Goal: Book appointment/travel/reservation

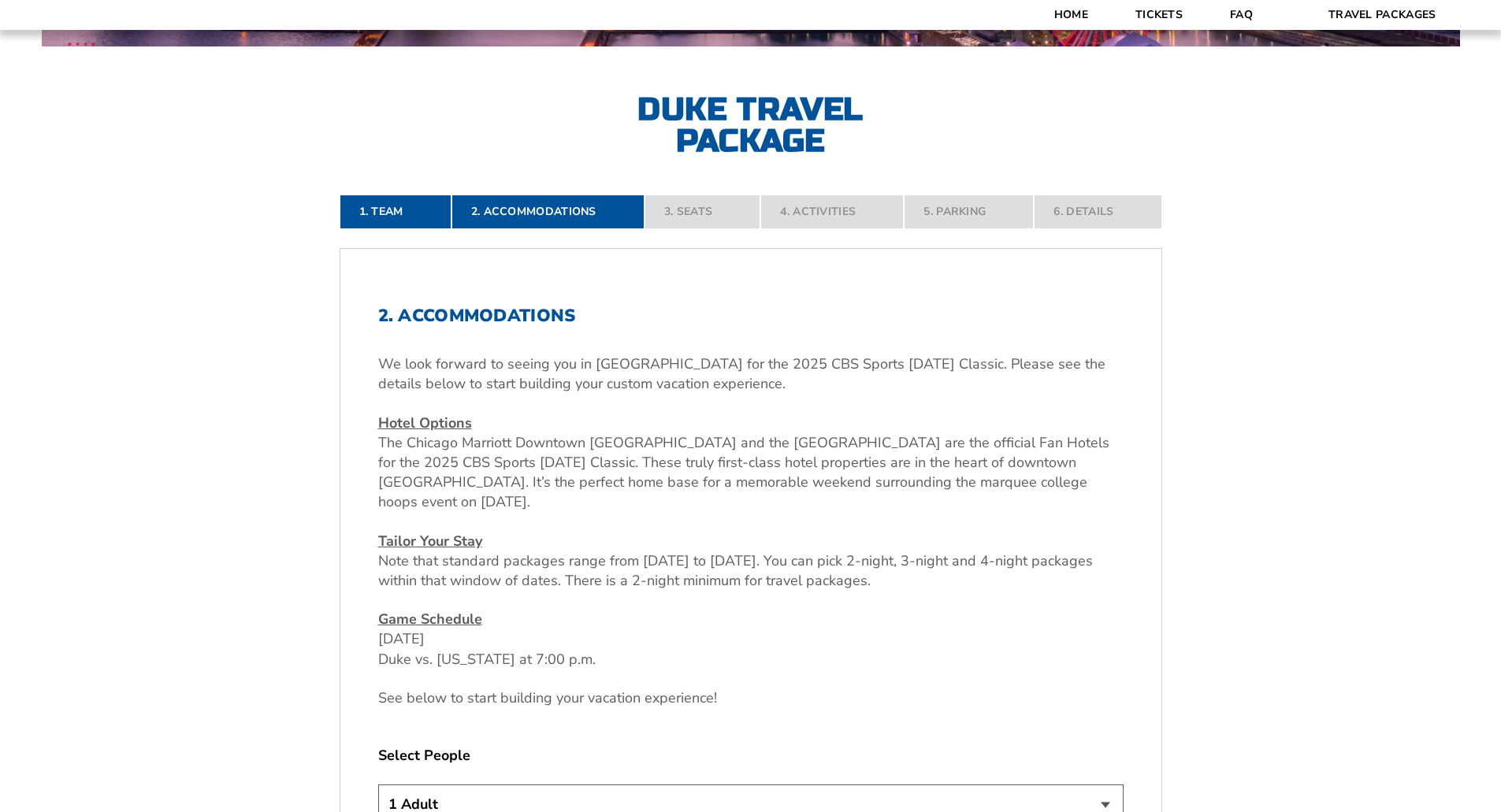
scroll to position [552, 0]
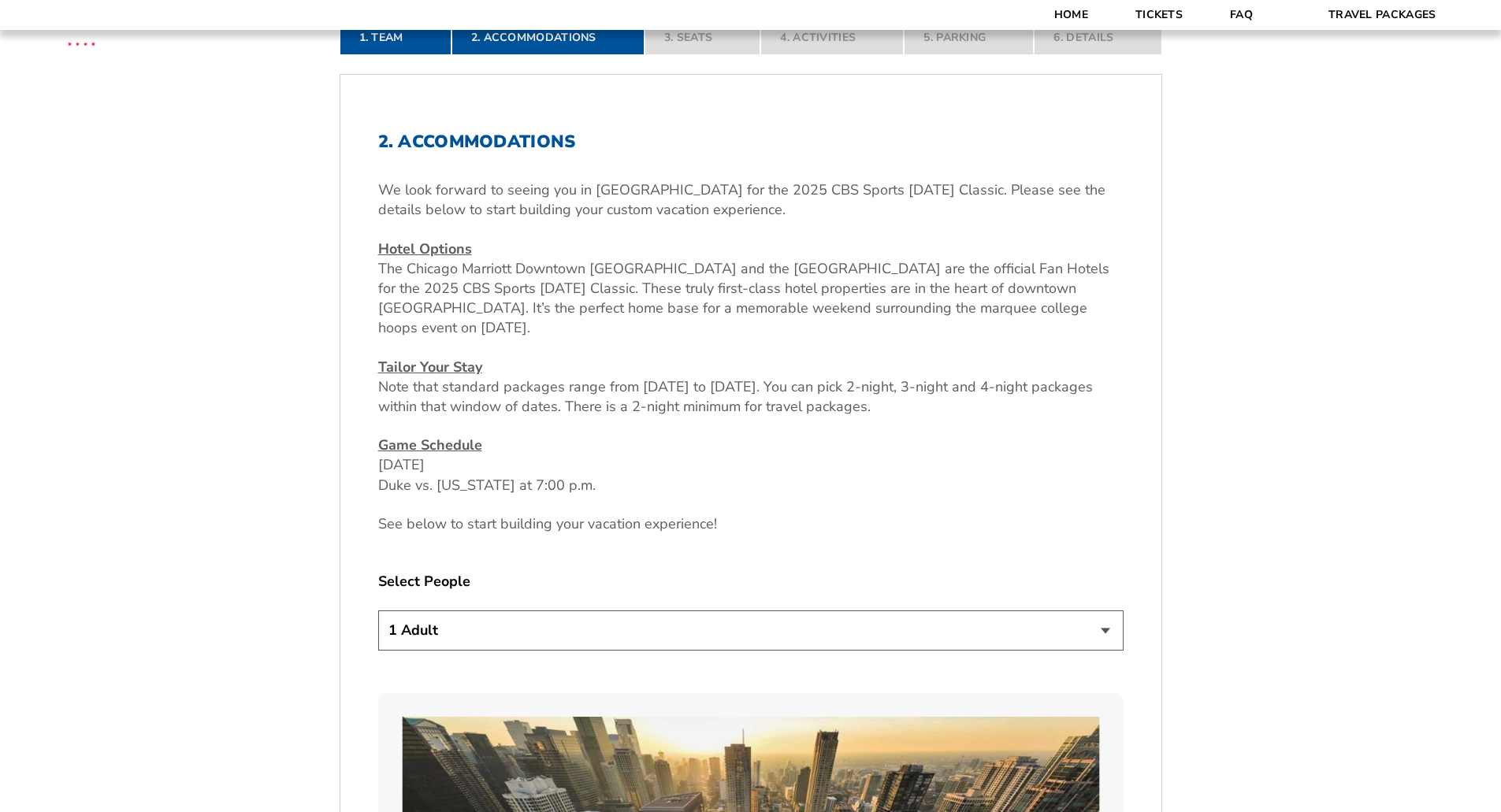
click at [1094, 636] on select "1 Adult 2 Adults 3 Adults 4 Adults 2 Adults + 1 Child 2 Adults + 2 Children 2 A…" at bounding box center [751, 631] width 745 height 40
select select "3 Adults"
click at [378, 611] on select "1 Adult 2 Adults 3 Adults 4 Adults 2 Adults + 1 Child 2 Adults + 2 Children 2 A…" at bounding box center [751, 631] width 745 height 40
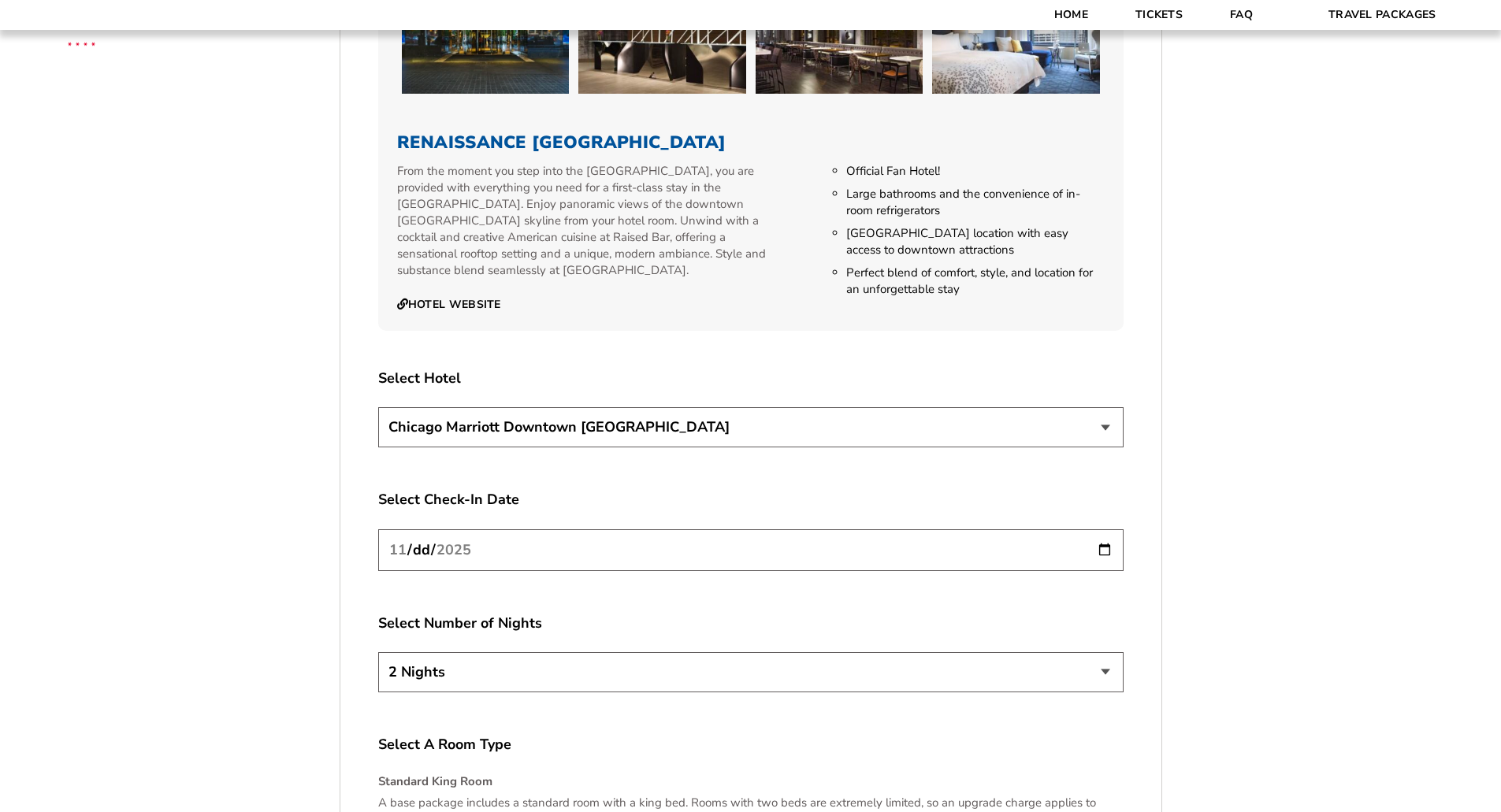
scroll to position [2600, 0]
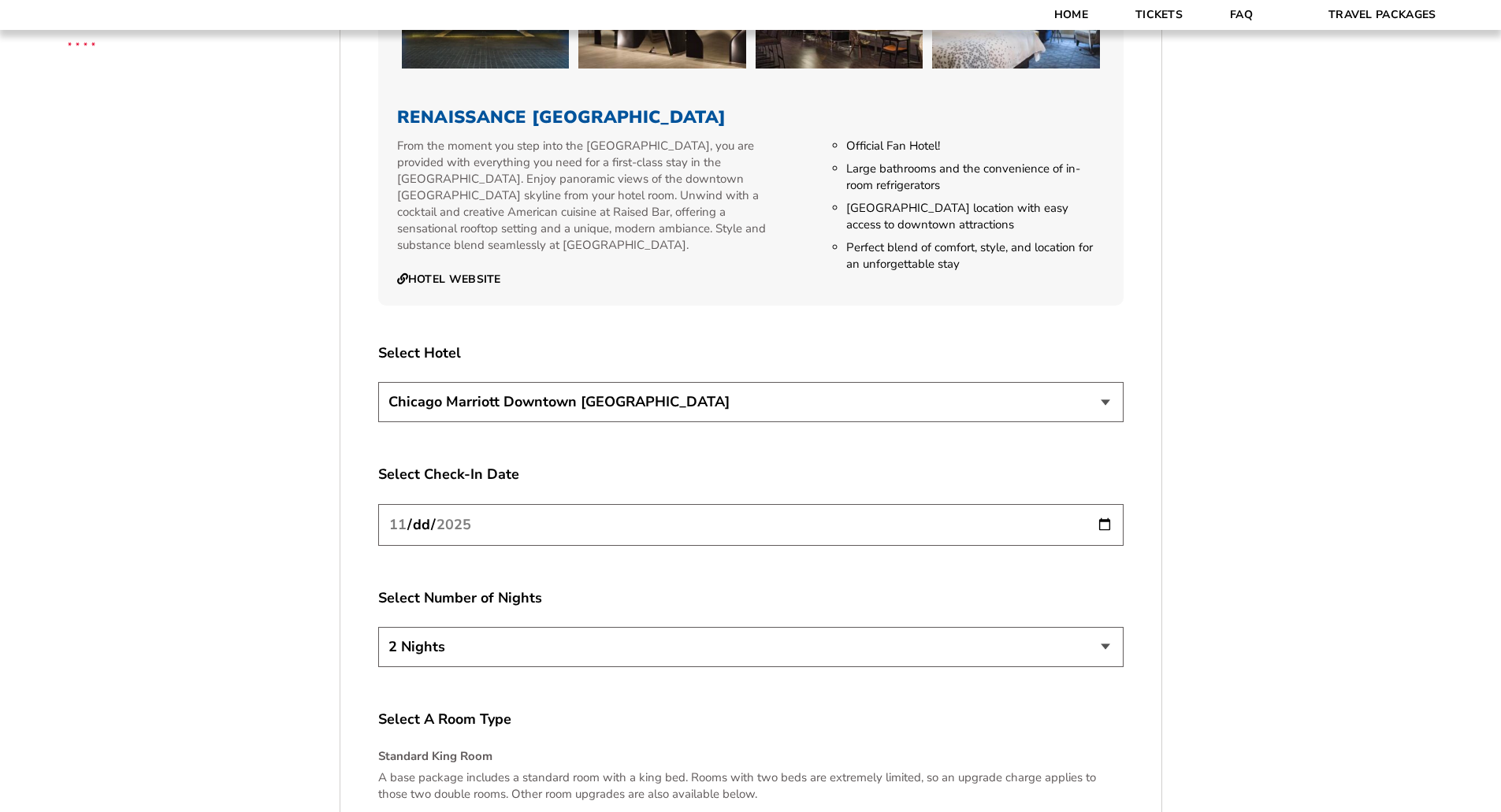
click at [1111, 387] on select "[GEOGRAPHIC_DATA] [GEOGRAPHIC_DATA]" at bounding box center [751, 402] width 745 height 40
click at [1103, 505] on input "[DATE]" at bounding box center [751, 525] width 745 height 42
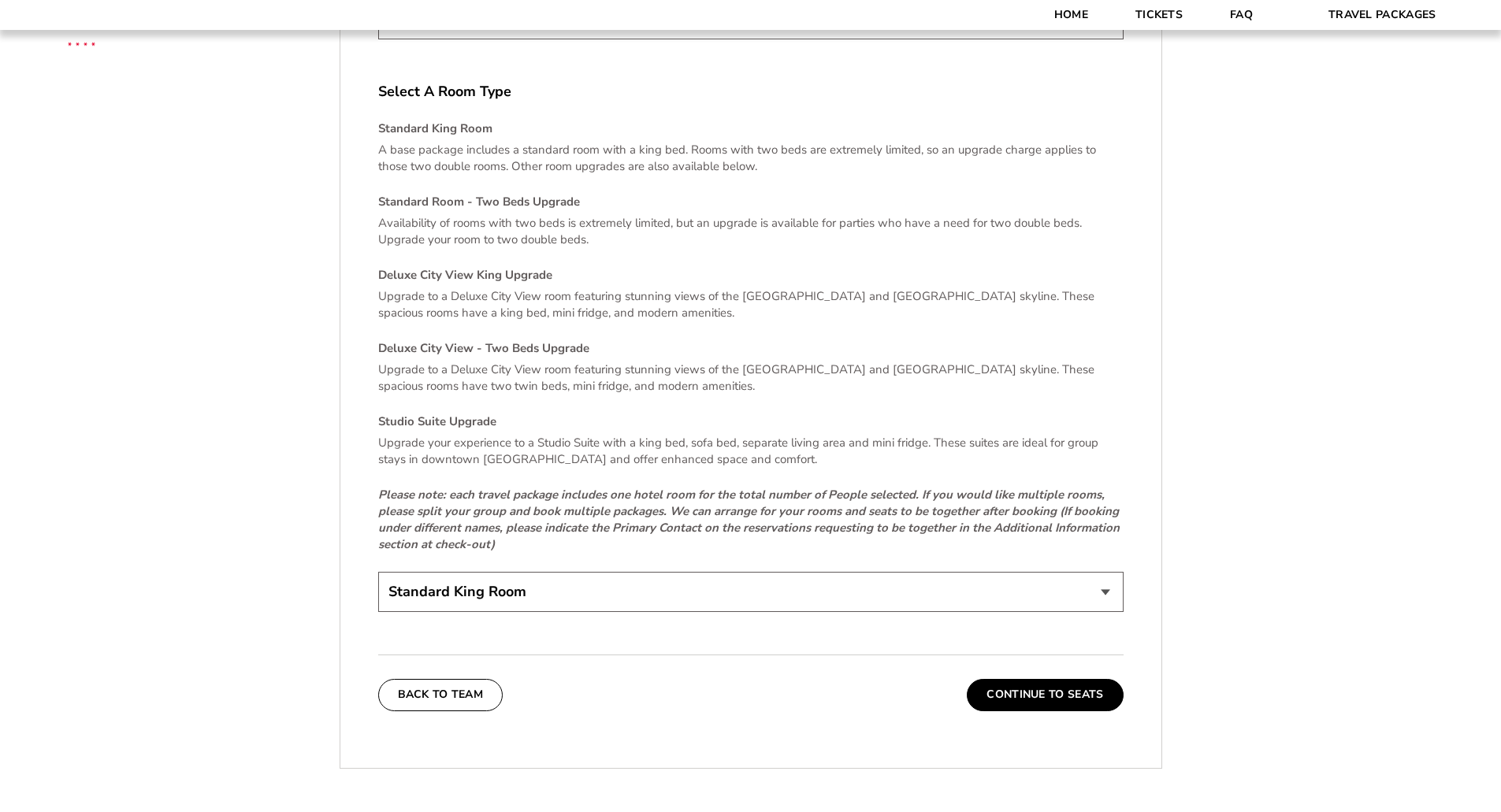
scroll to position [3230, 0]
click at [1105, 572] on select "Standard King Room Standard Room - Two Beds Upgrade (+$30 per night) Deluxe Cit…" at bounding box center [751, 590] width 745 height 40
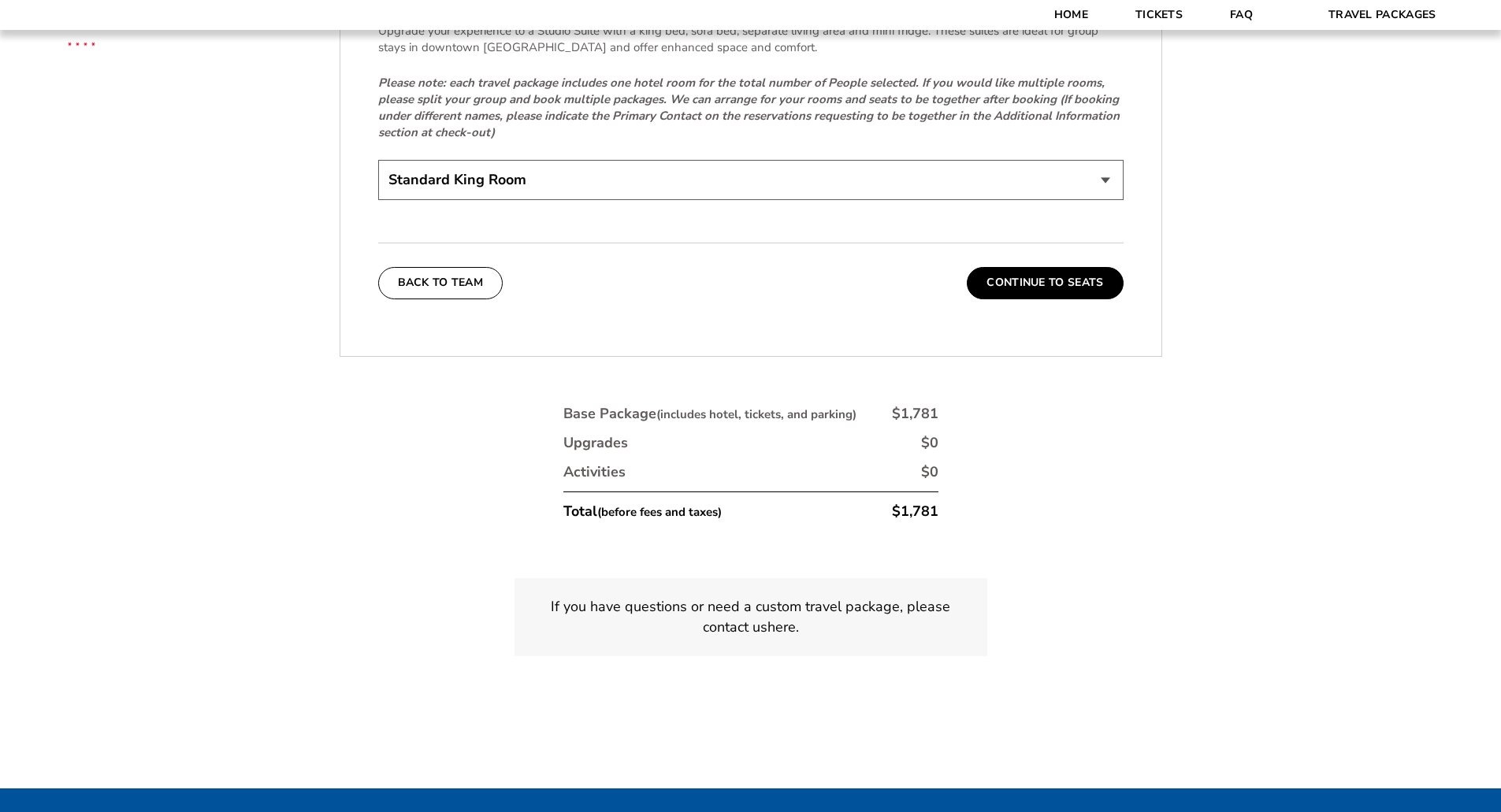
scroll to position [3624, 0]
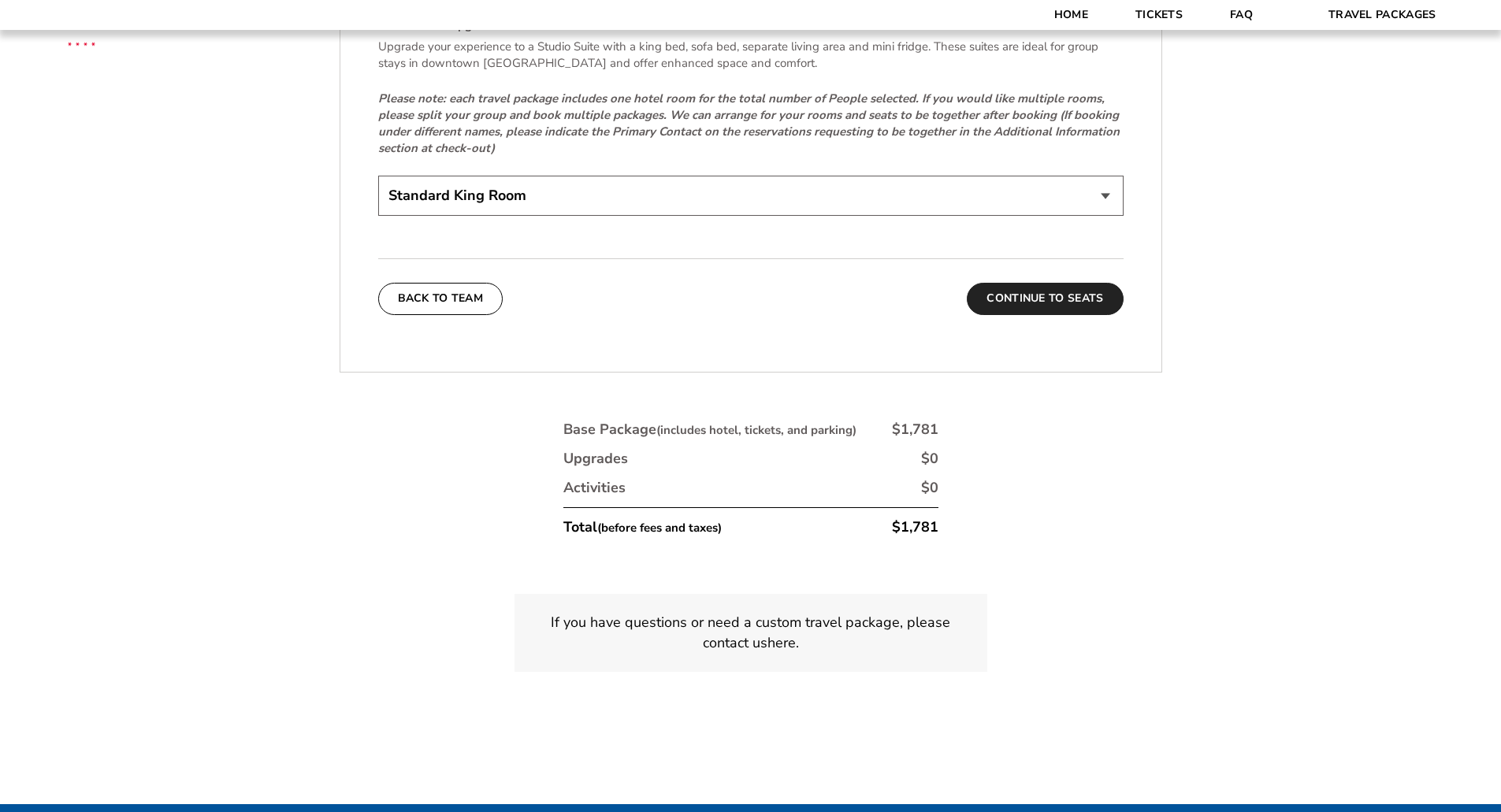
click at [1050, 283] on button "Continue To Seats" at bounding box center [1045, 298] width 156 height 31
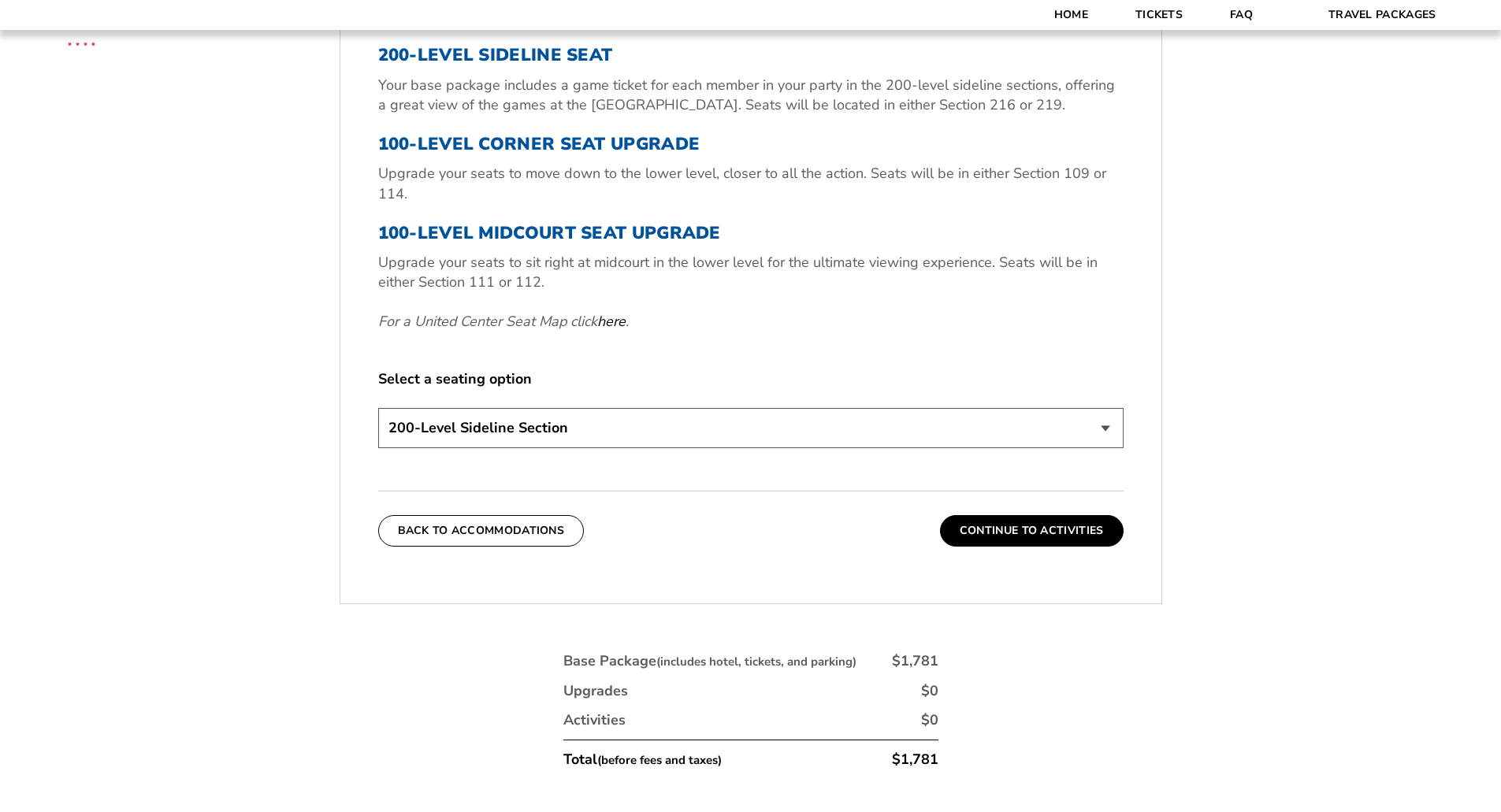
scroll to position [700, 0]
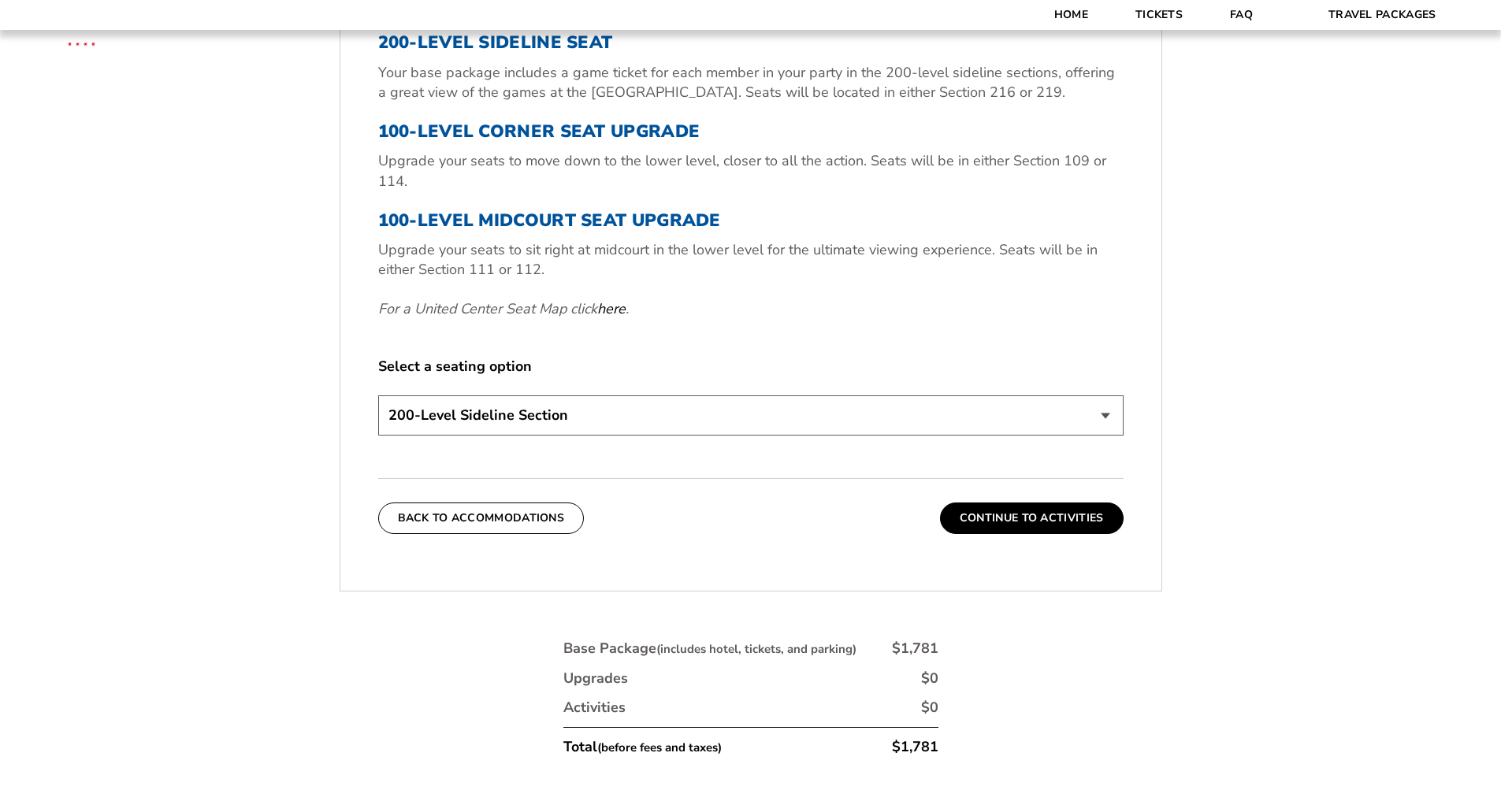
click at [1110, 409] on select "200-Level Sideline Section 100-Level Corner Seat Upgrade (+$80 per person) 100-…" at bounding box center [751, 416] width 745 height 40
select select "100-Level Corner Seat Upgrade"
click at [378, 396] on select "200-Level Sideline Section 100-Level Corner Seat Upgrade (+$80 per person) 100-…" at bounding box center [751, 416] width 745 height 40
click at [981, 518] on button "Continue To Activities" at bounding box center [1031, 518] width 184 height 31
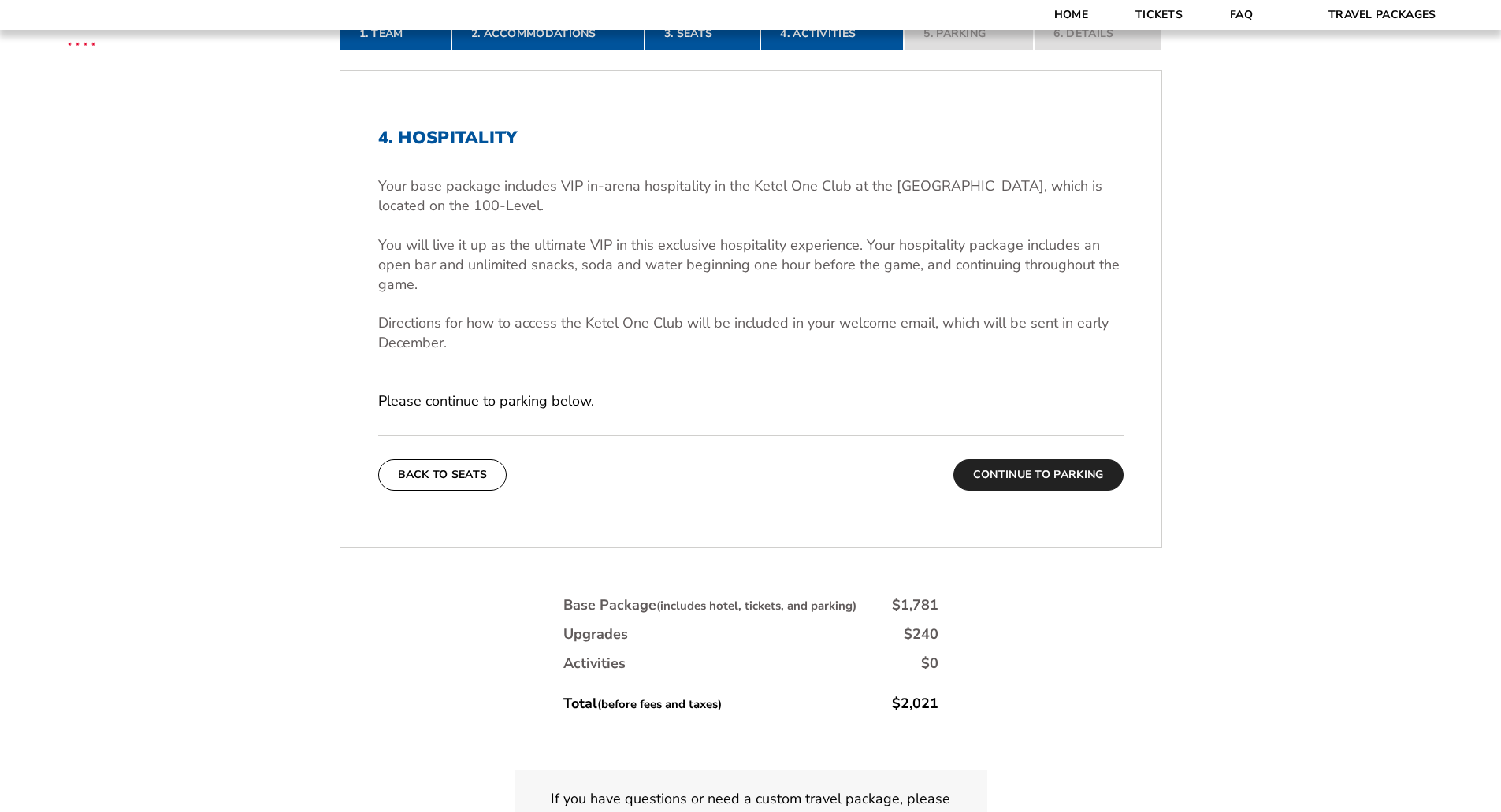
scroll to position [620, 0]
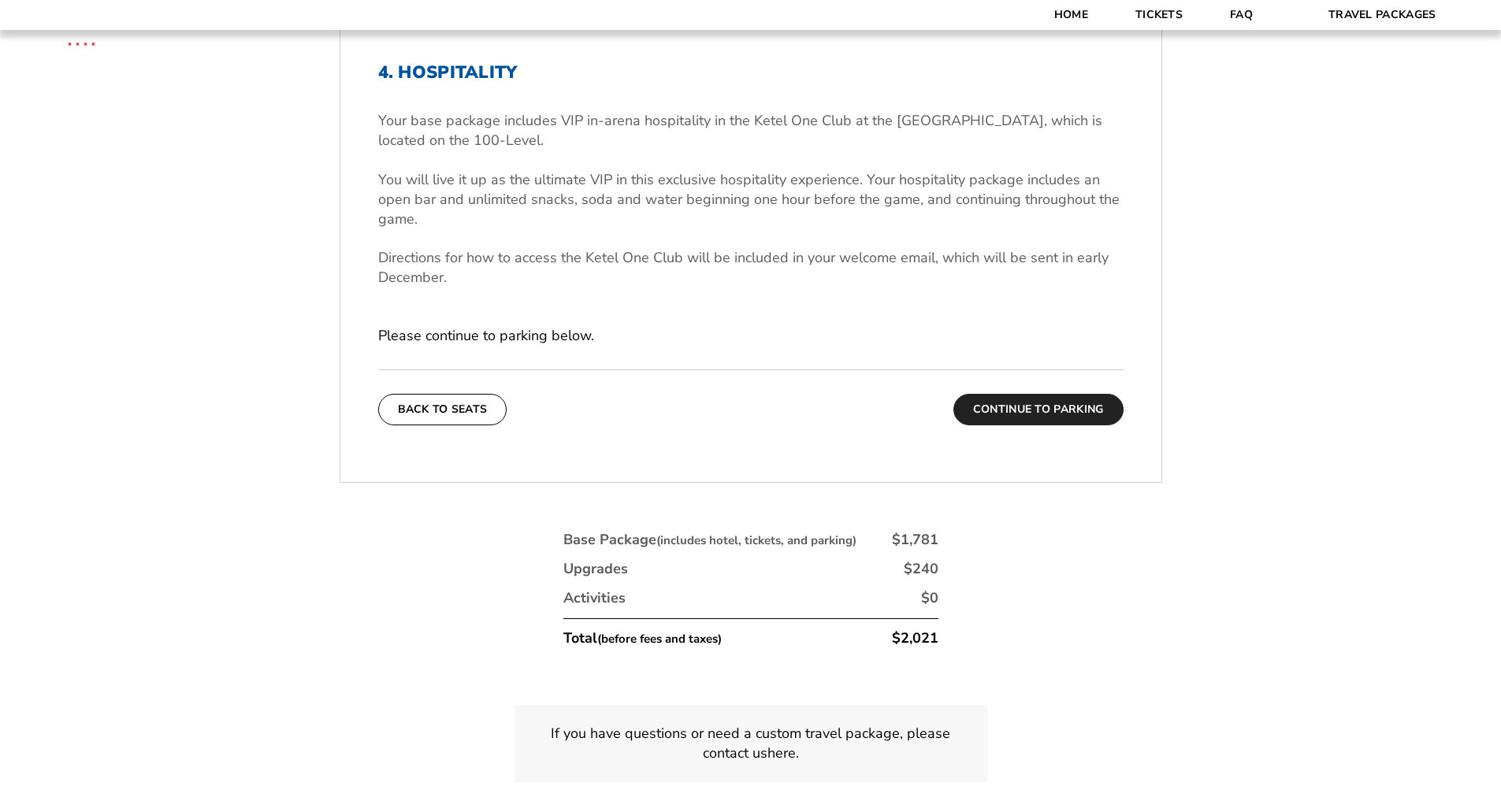
click at [1036, 410] on button "Continue To Parking" at bounding box center [1038, 409] width 171 height 31
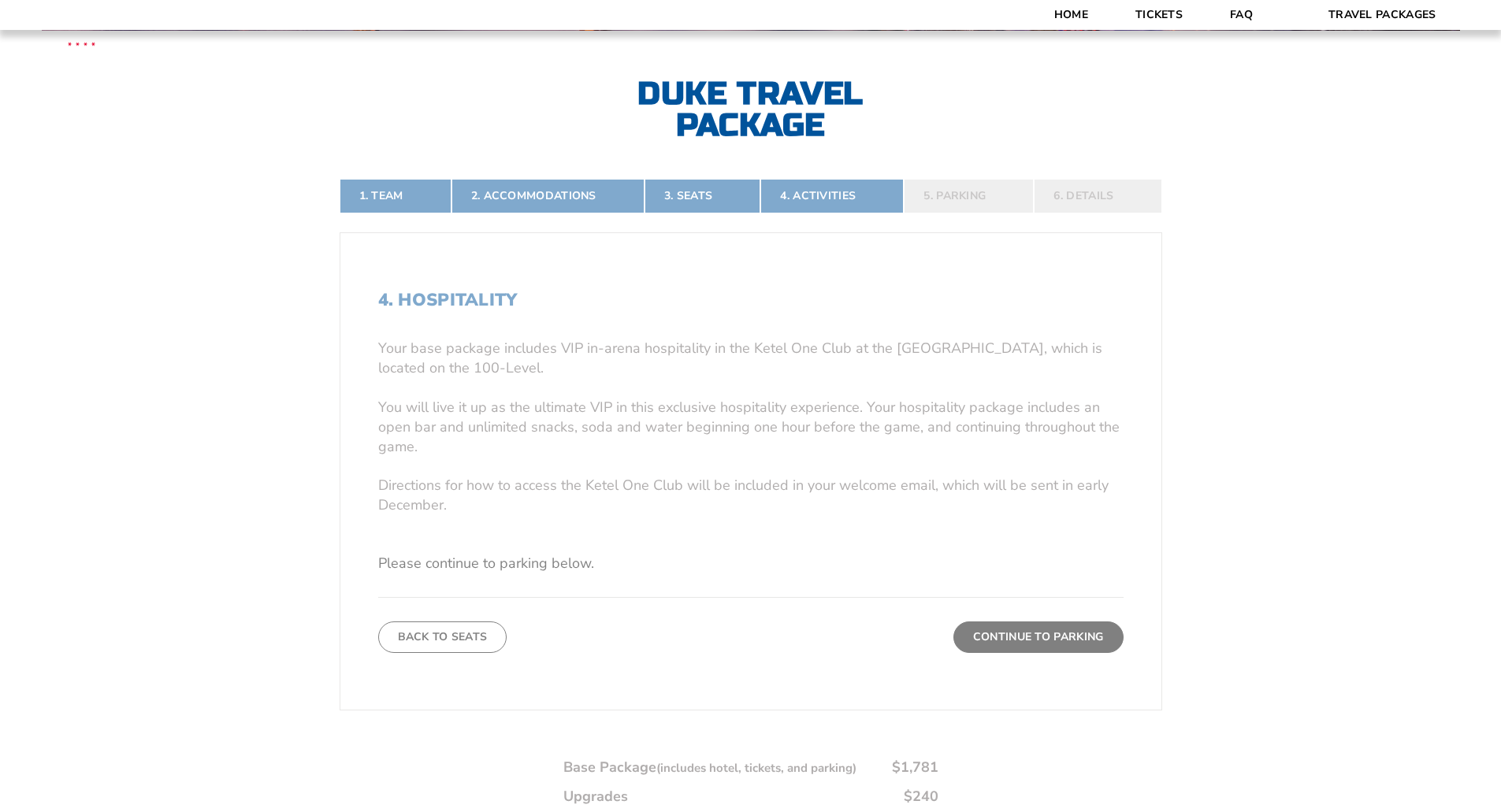
scroll to position [384, 0]
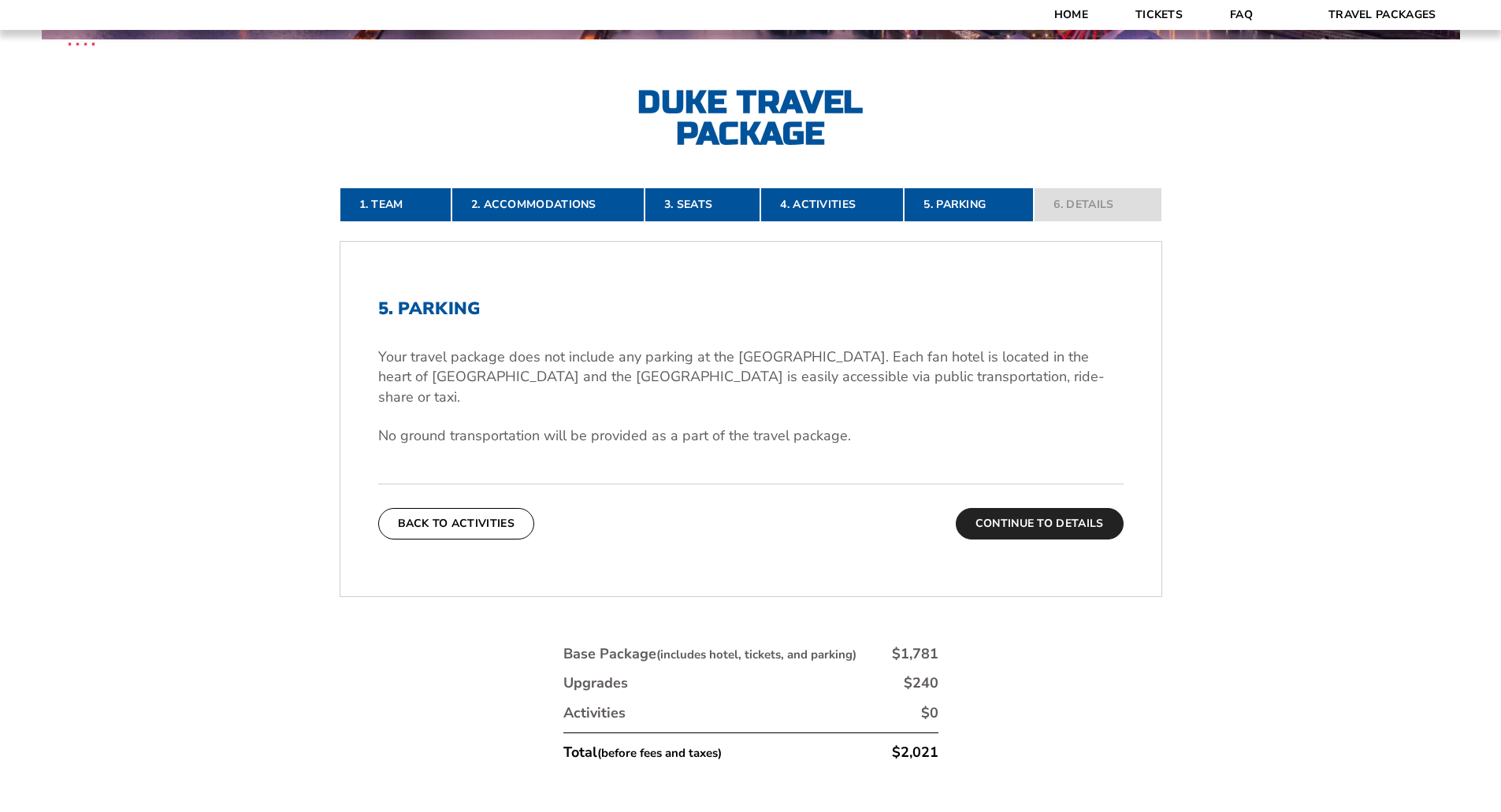
click at [1036, 508] on button "Continue To Details" at bounding box center [1040, 523] width 168 height 31
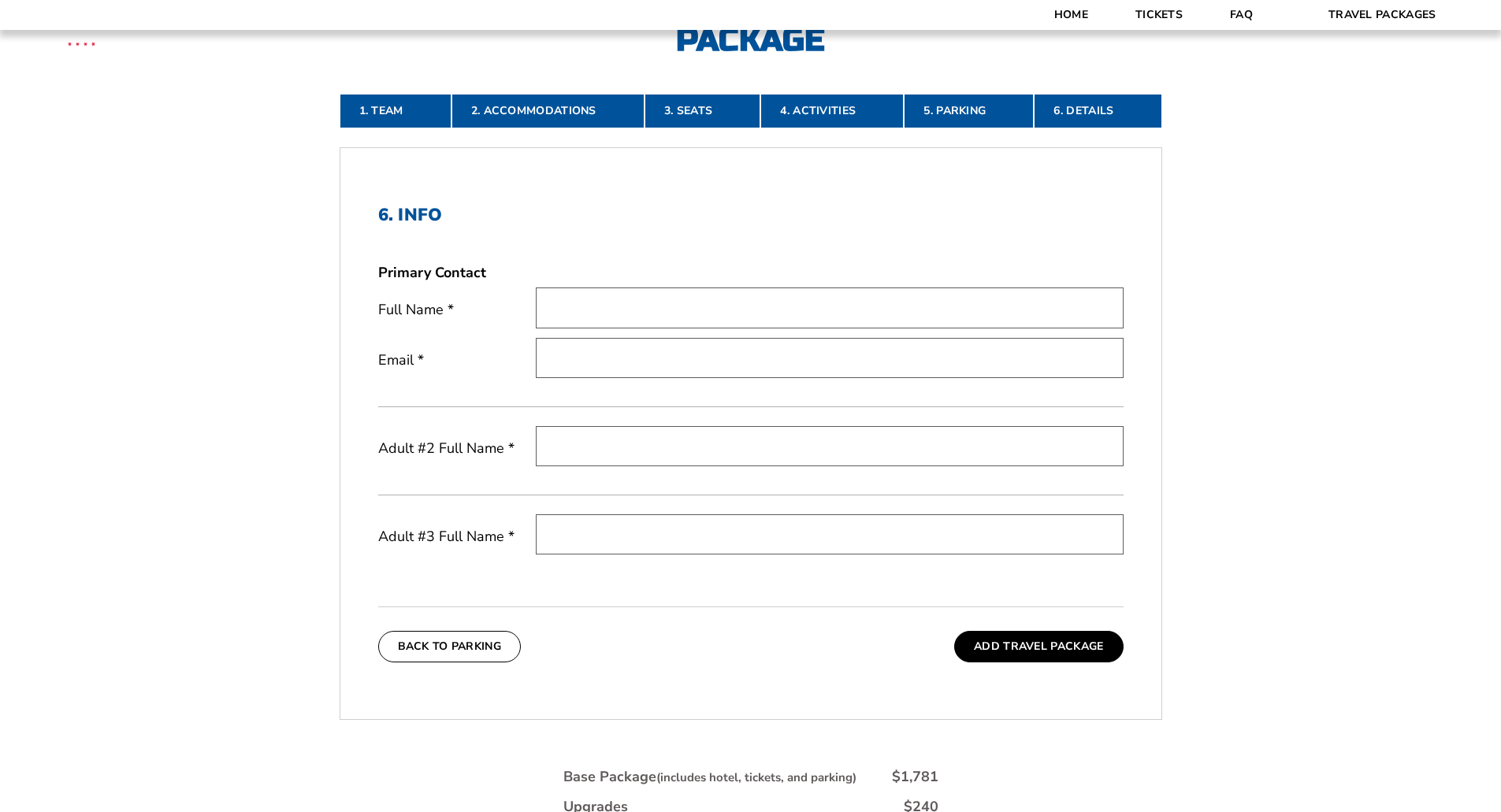
scroll to position [399, 0]
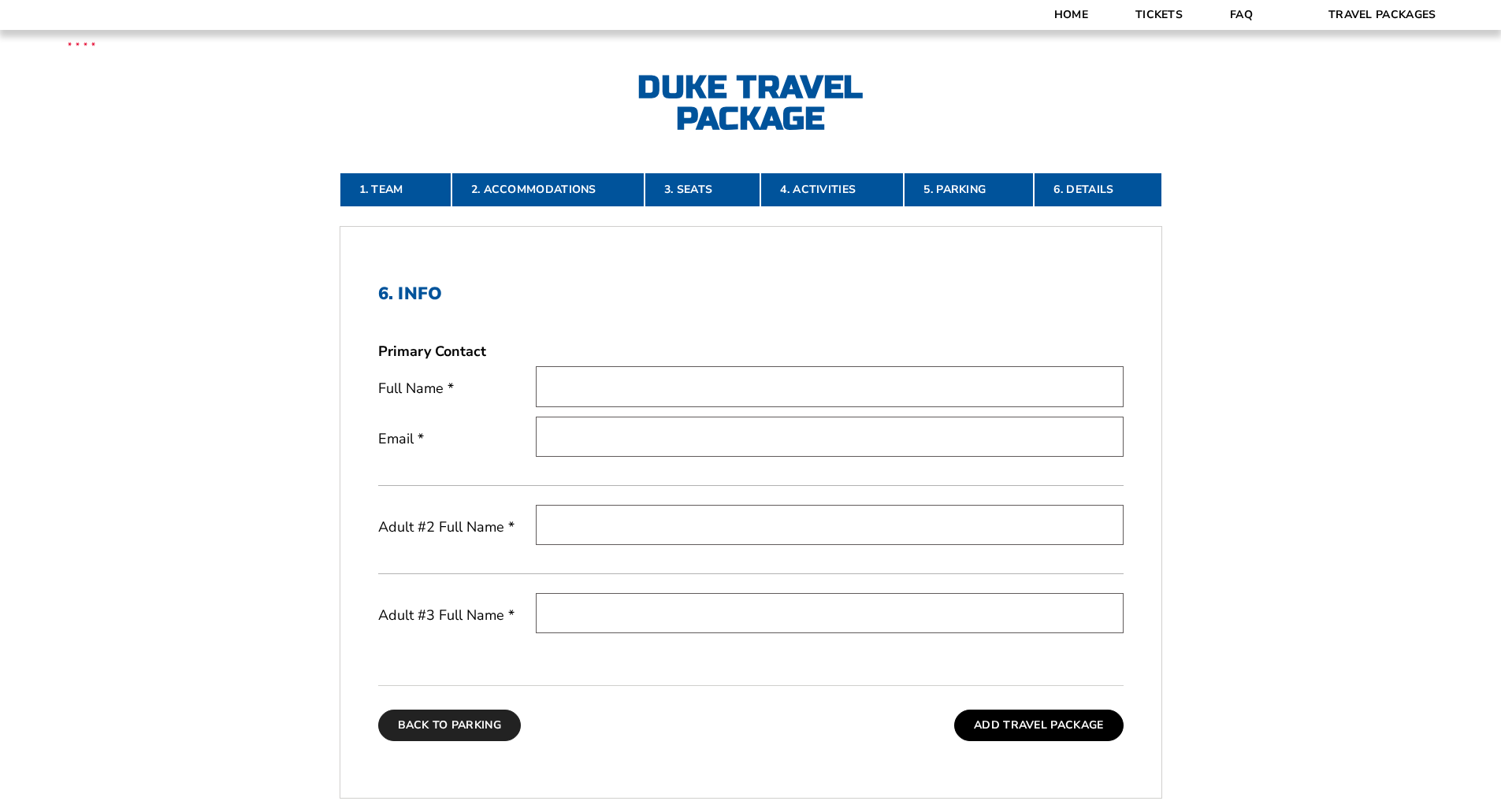
click at [432, 721] on button "Back To Parking" at bounding box center [450, 725] width 143 height 31
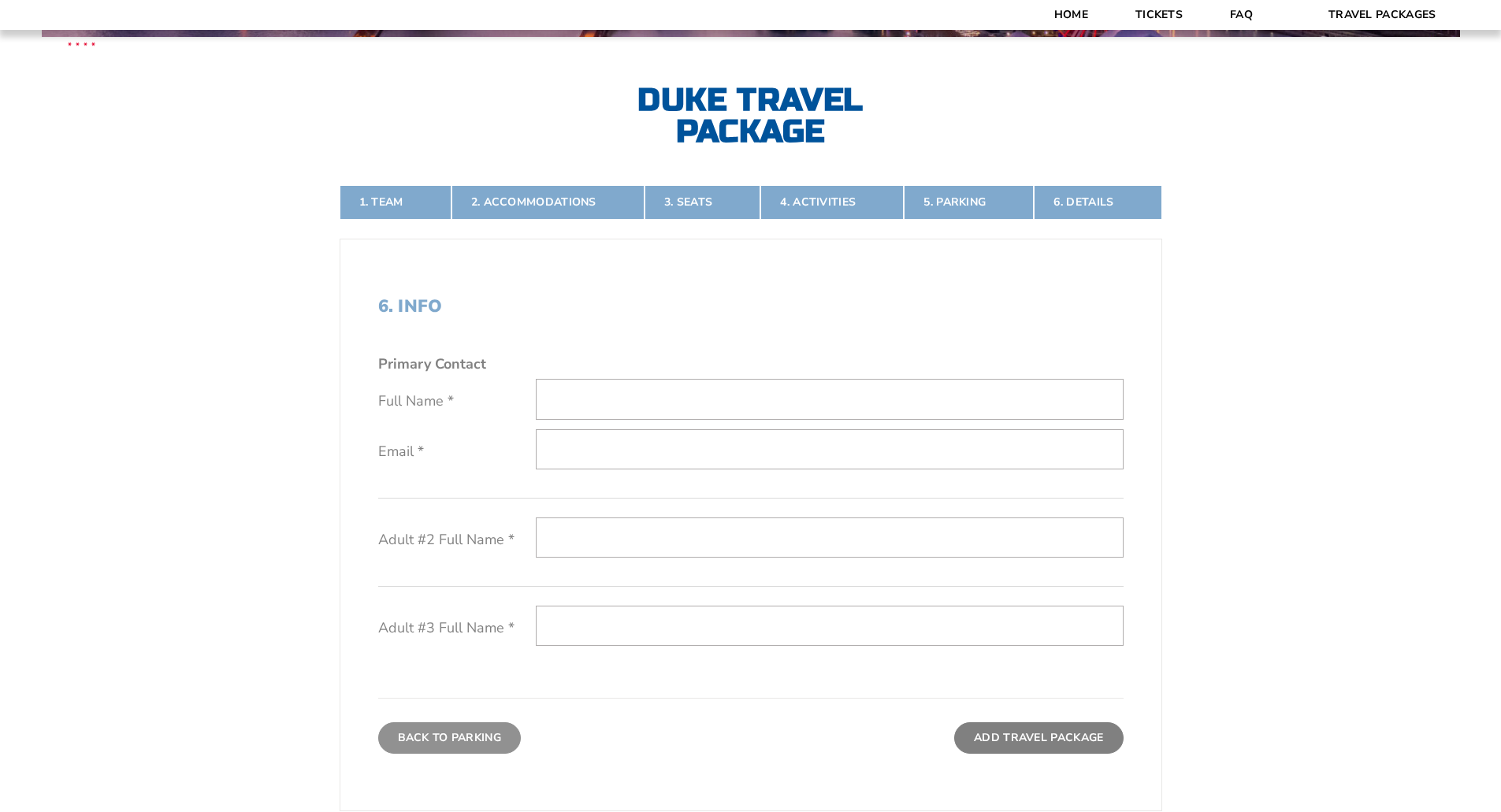
scroll to position [384, 0]
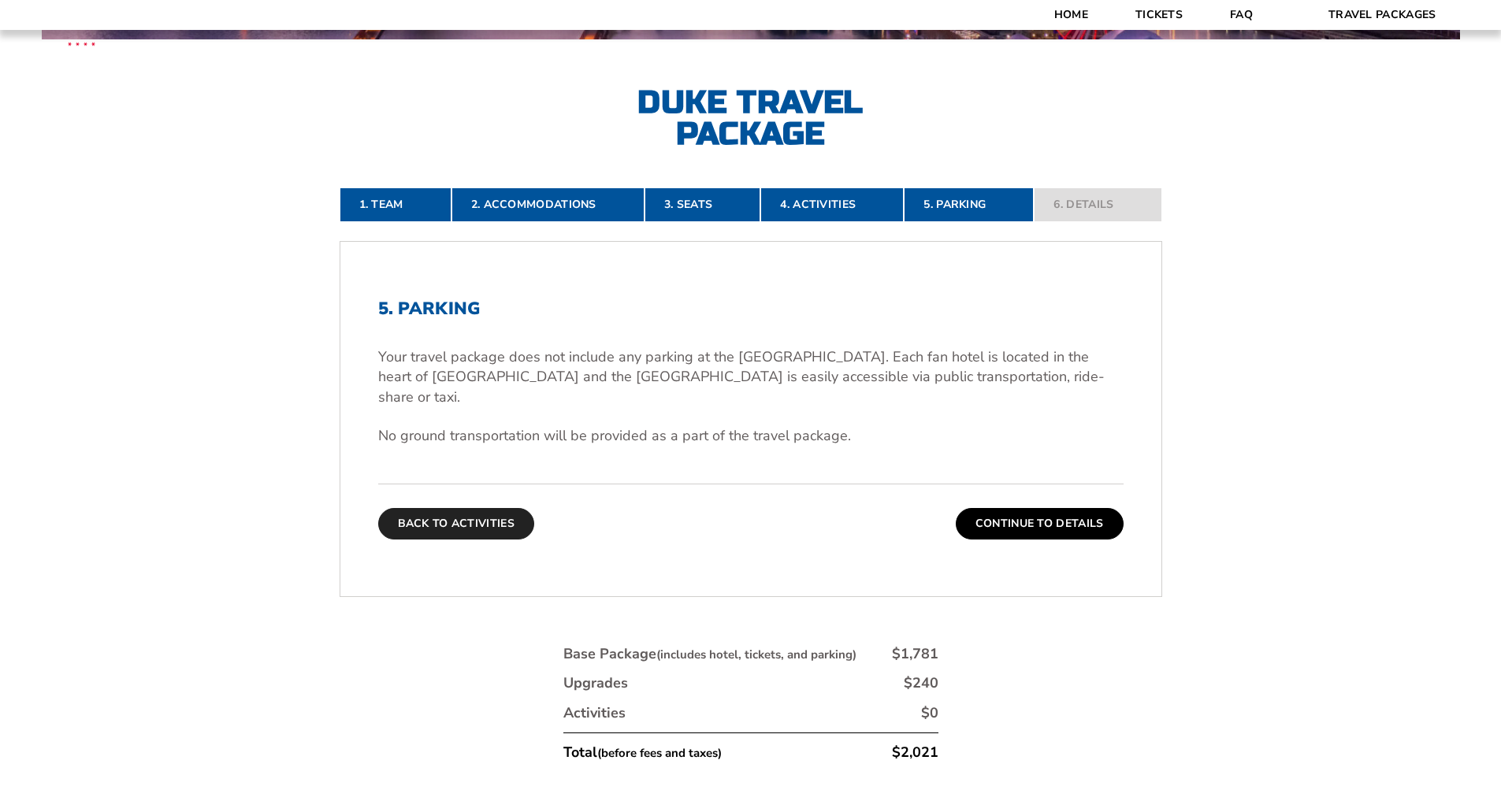
click at [456, 508] on button "Back To Activities" at bounding box center [456, 523] width 156 height 31
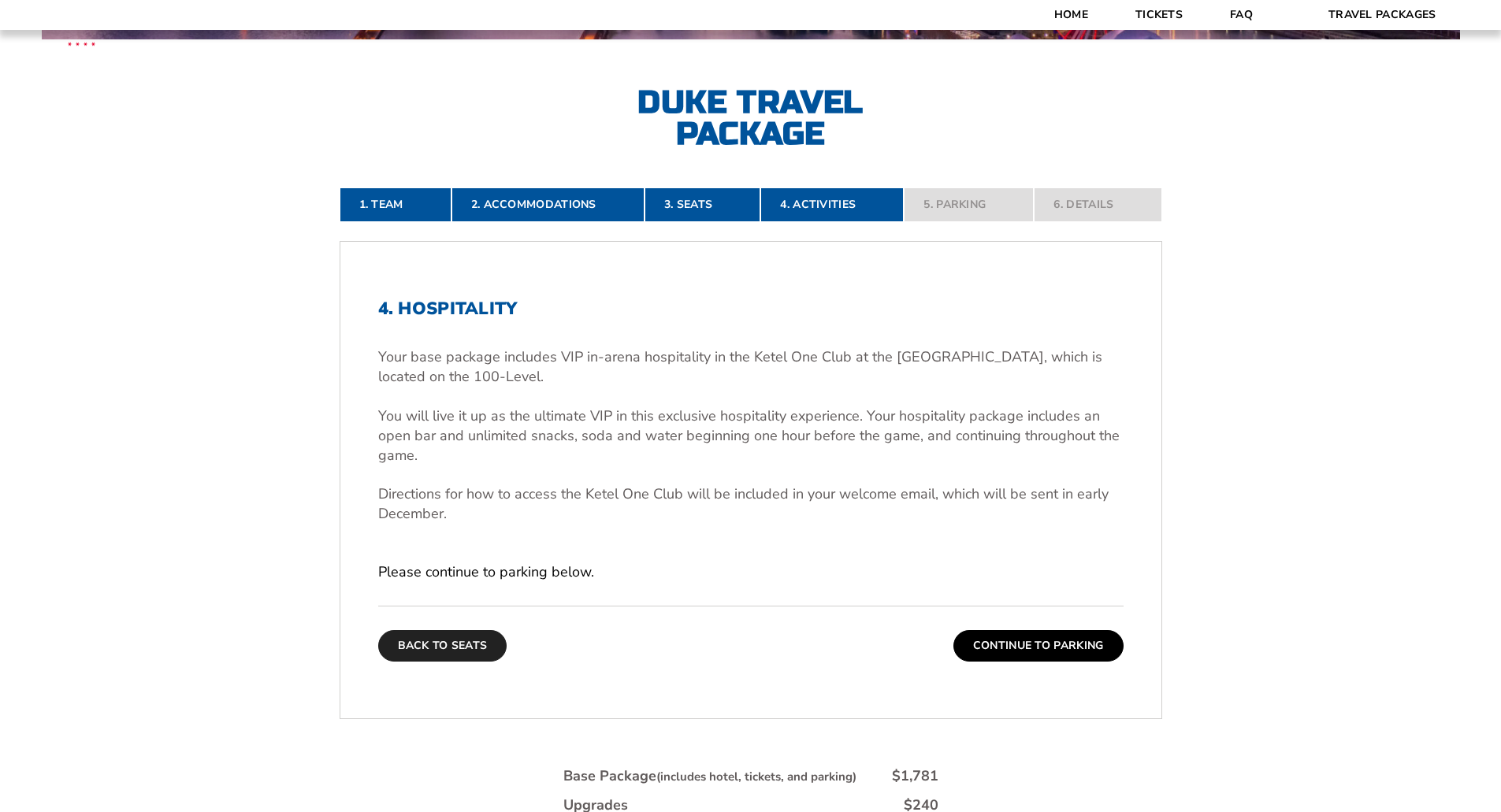
click at [464, 646] on button "Back To Seats" at bounding box center [443, 645] width 130 height 31
